Goal: Task Accomplishment & Management: Manage account settings

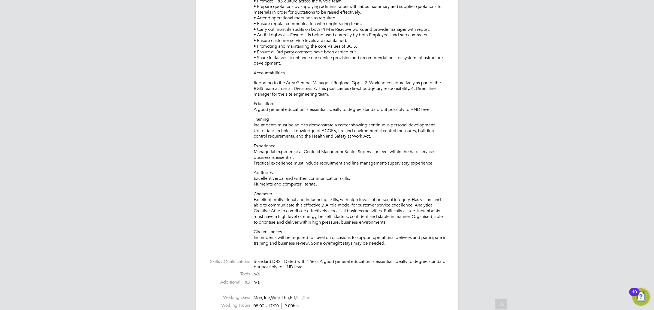
scroll to position [16, 38]
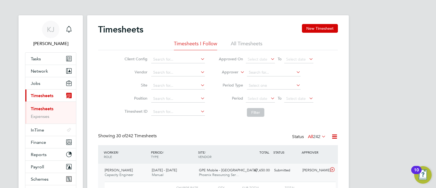
click at [255, 48] on li "All Timesheets" at bounding box center [247, 45] width 32 height 10
